Goal: Task Accomplishment & Management: Manage account settings

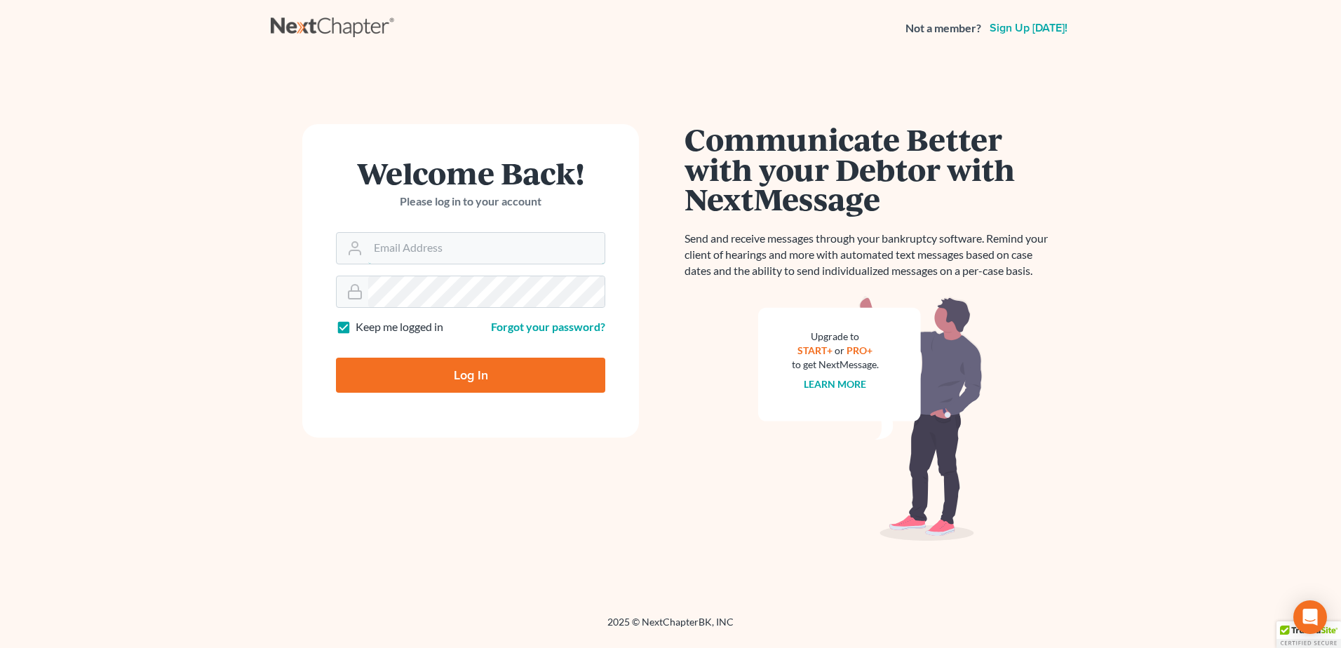
type input "[EMAIL_ADDRESS][DOMAIN_NAME]"
click at [405, 375] on input "Log In" at bounding box center [470, 375] width 269 height 35
type input "Thinking..."
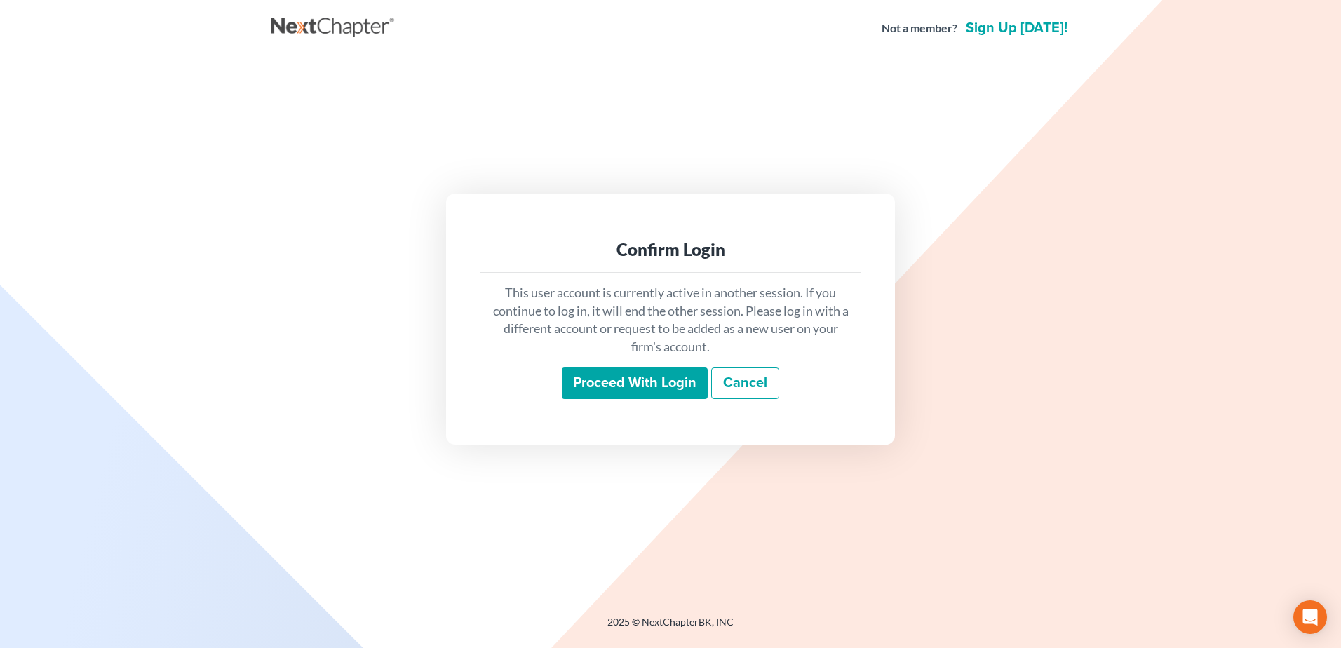
click at [600, 375] on input "Proceed with login" at bounding box center [635, 384] width 146 height 32
